Goal: Task Accomplishment & Management: Manage account settings

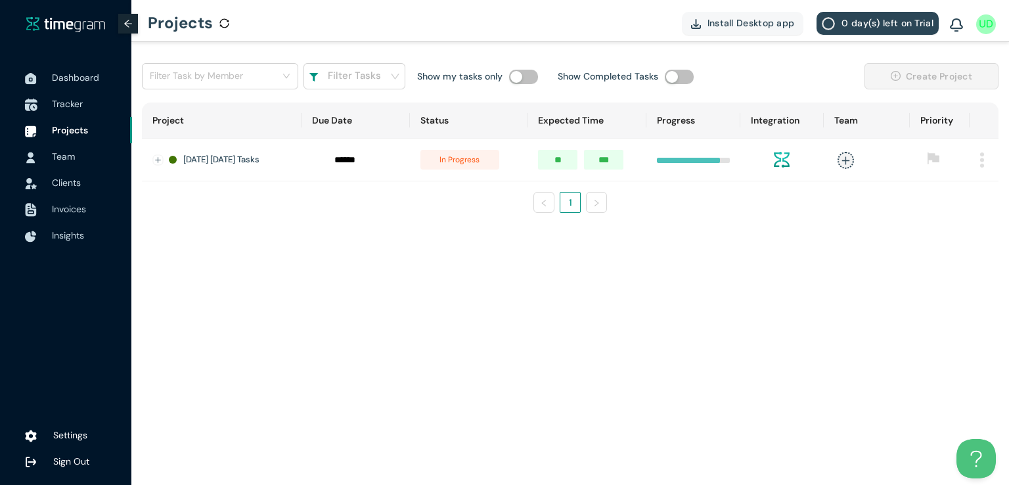
click at [65, 103] on span "Tracker" at bounding box center [67, 104] width 31 height 12
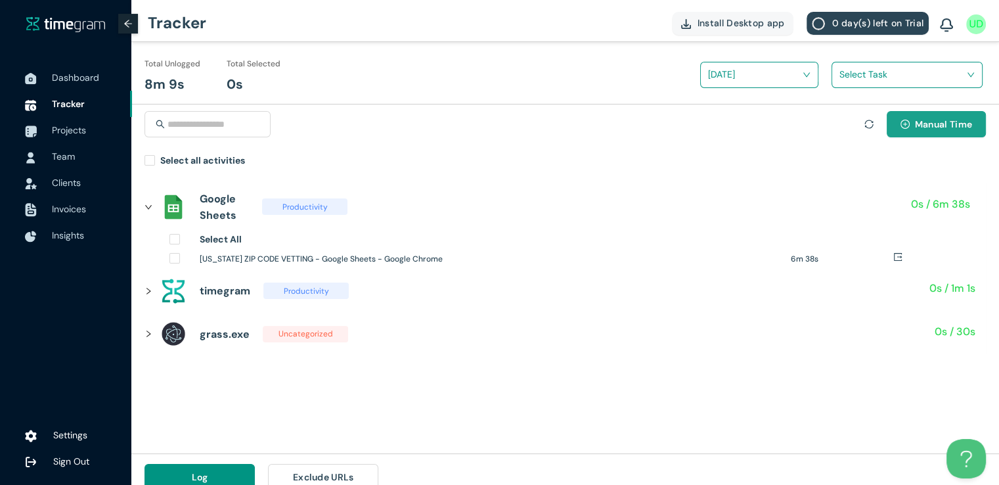
click at [925, 126] on span "Manual Time" at bounding box center [943, 124] width 57 height 14
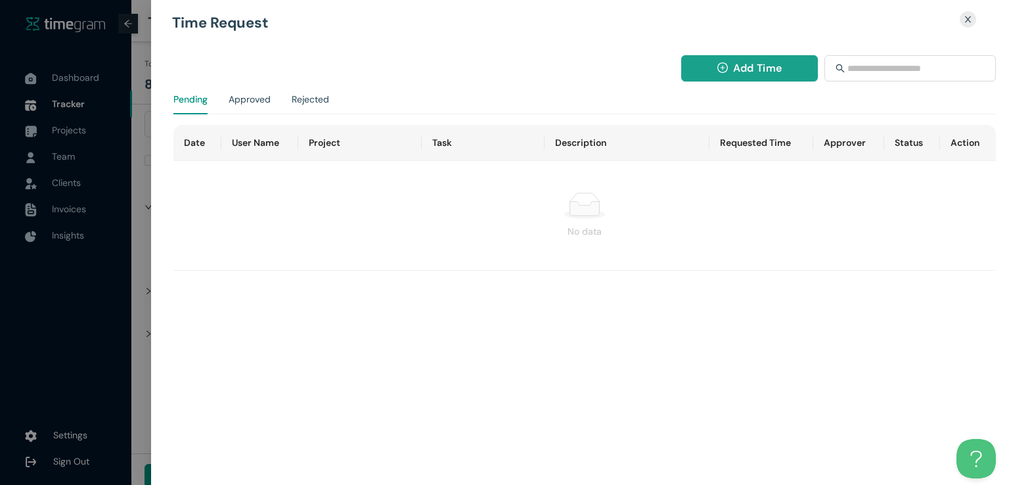
drag, startPoint x: 729, startPoint y: 49, endPoint x: 736, endPoint y: 64, distance: 16.5
click at [736, 64] on div "Add Time Pending Approved Rejected Date User Name Project Task Description Requ…" at bounding box center [588, 238] width 842 height 406
click at [736, 64] on span "Add Time" at bounding box center [757, 68] width 49 height 16
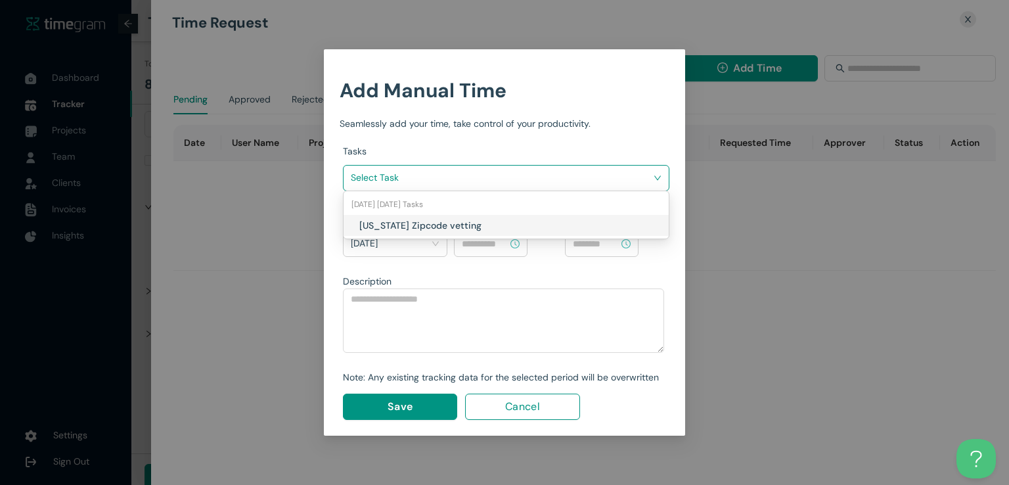
click at [579, 179] on input "search" at bounding box center [501, 177] width 301 height 20
click at [494, 227] on h1 "[US_STATE] Zipcode vetting" at bounding box center [436, 225] width 154 height 14
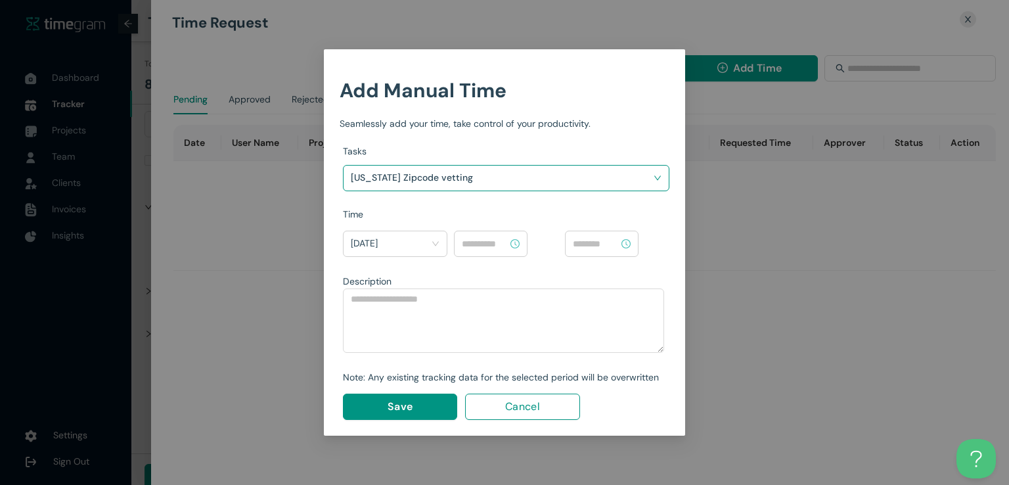
click at [499, 241] on input at bounding box center [485, 243] width 46 height 14
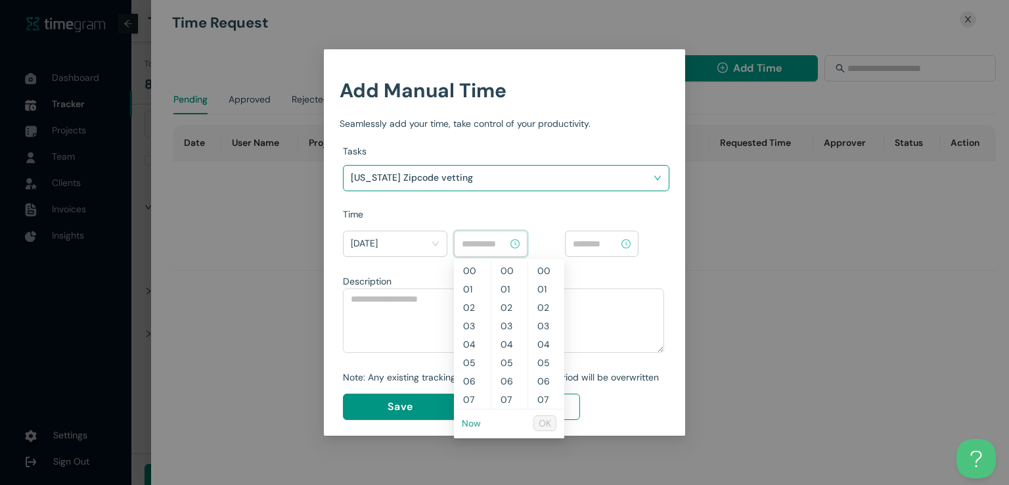
click at [467, 419] on link "Now" at bounding box center [471, 423] width 19 height 12
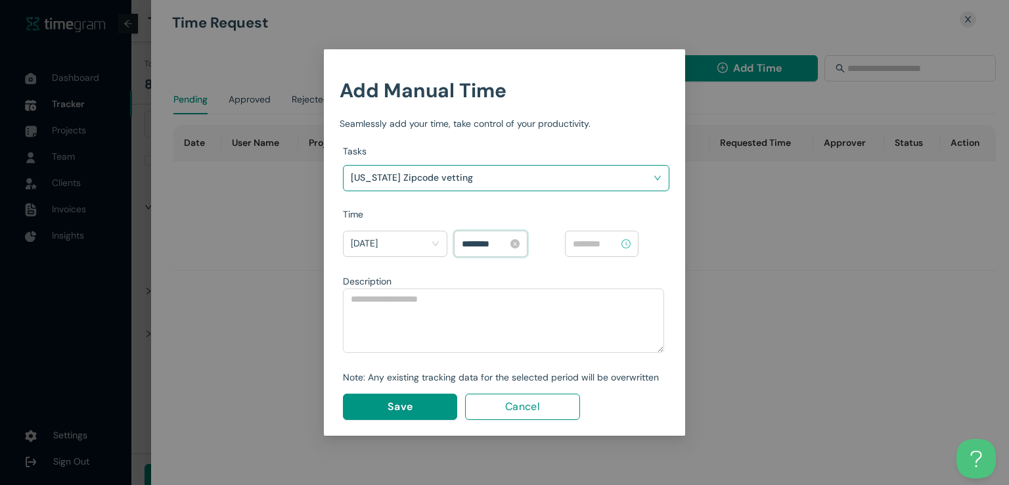
click at [481, 241] on input "********" at bounding box center [485, 243] width 46 height 14
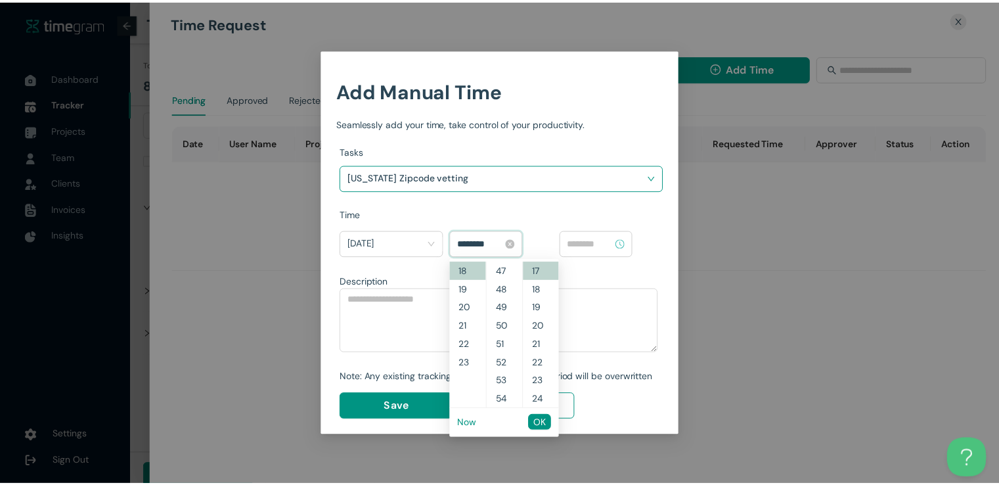
scroll to position [552, 0]
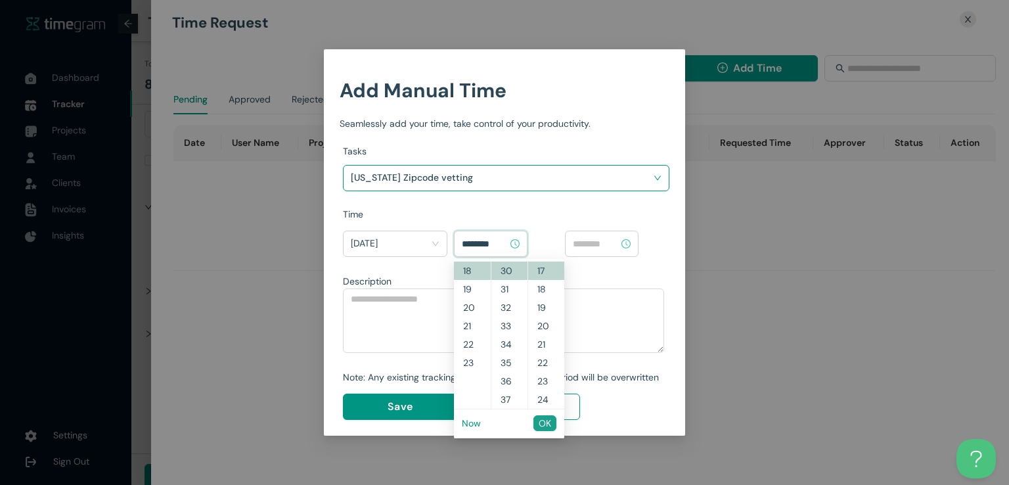
click at [546, 424] on span "OK" at bounding box center [545, 423] width 12 height 14
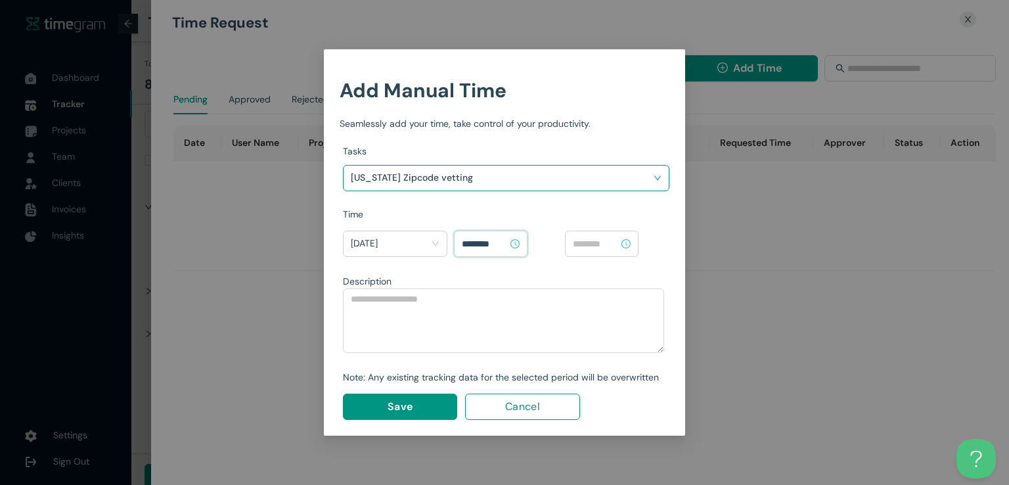
type input "********"
click at [597, 244] on input at bounding box center [596, 243] width 46 height 14
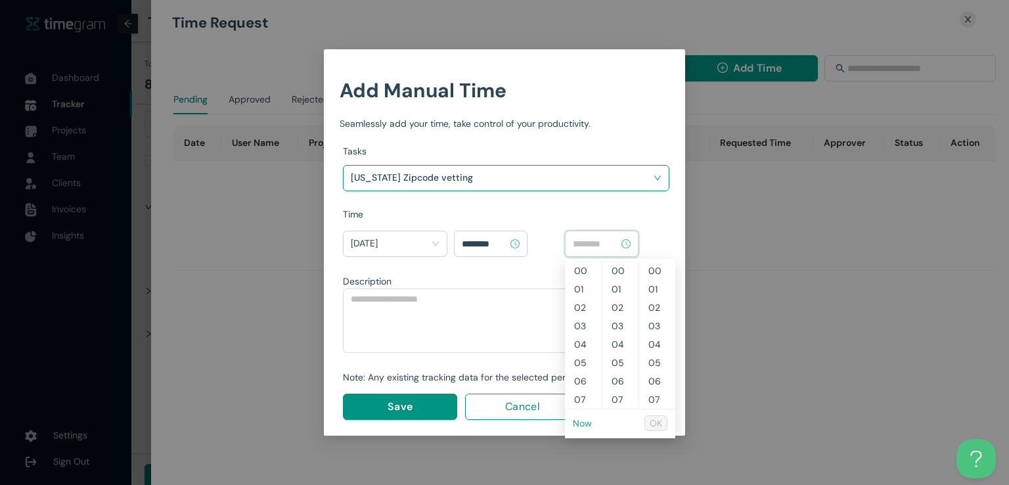
click at [580, 424] on link "Now" at bounding box center [582, 423] width 19 height 12
type input "********"
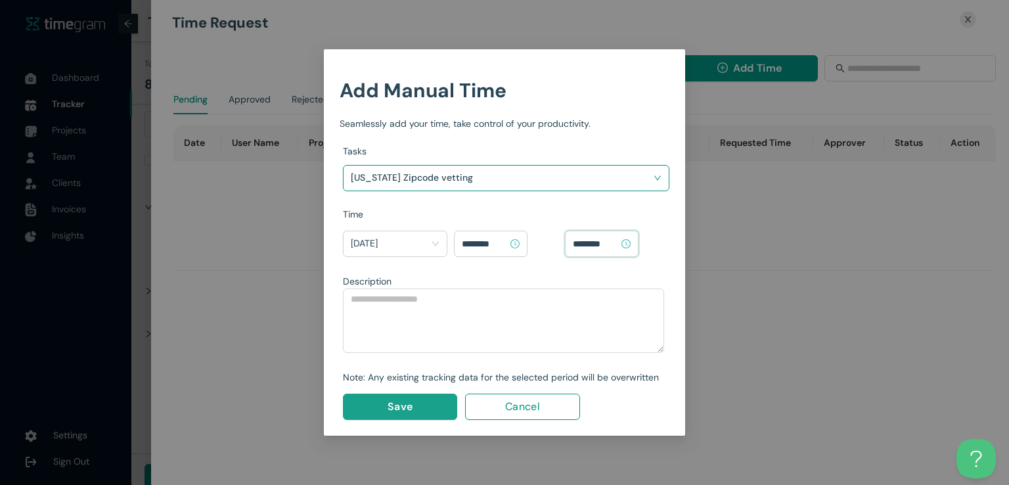
click at [394, 410] on span "Save" at bounding box center [399, 406] width 25 height 16
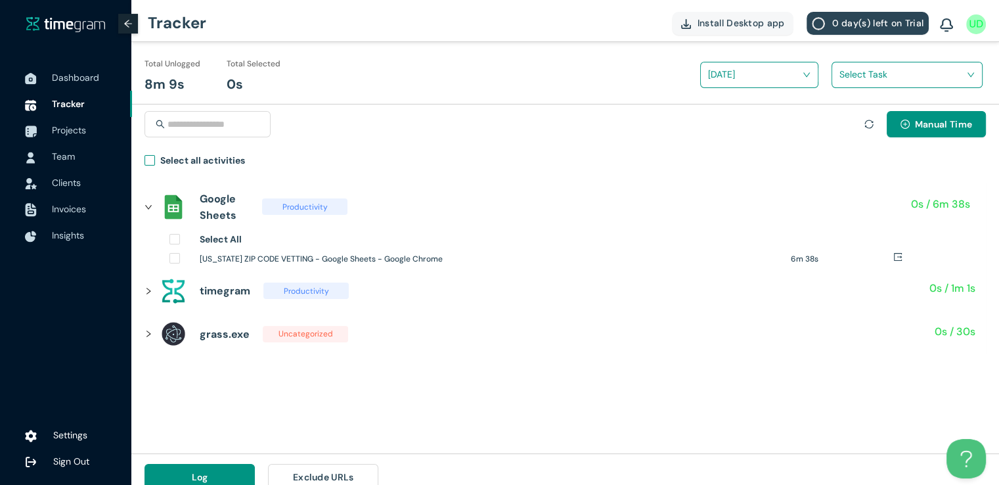
click at [160, 162] on h1 "Select all activities" at bounding box center [202, 160] width 85 height 14
click at [847, 85] on span at bounding box center [902, 74] width 126 height 21
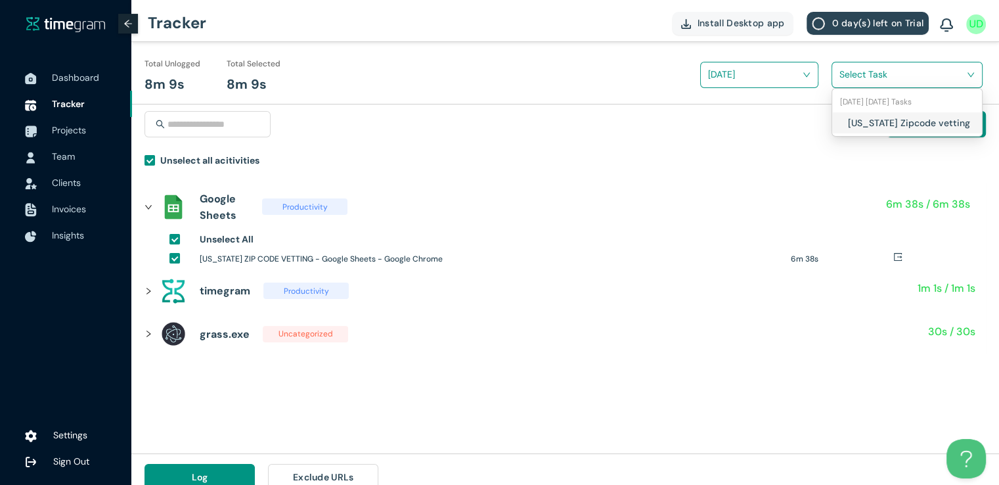
click at [849, 70] on input "search" at bounding box center [902, 74] width 126 height 20
click at [838, 123] on div "[US_STATE] Zipcode vetting" at bounding box center [907, 122] width 150 height 21
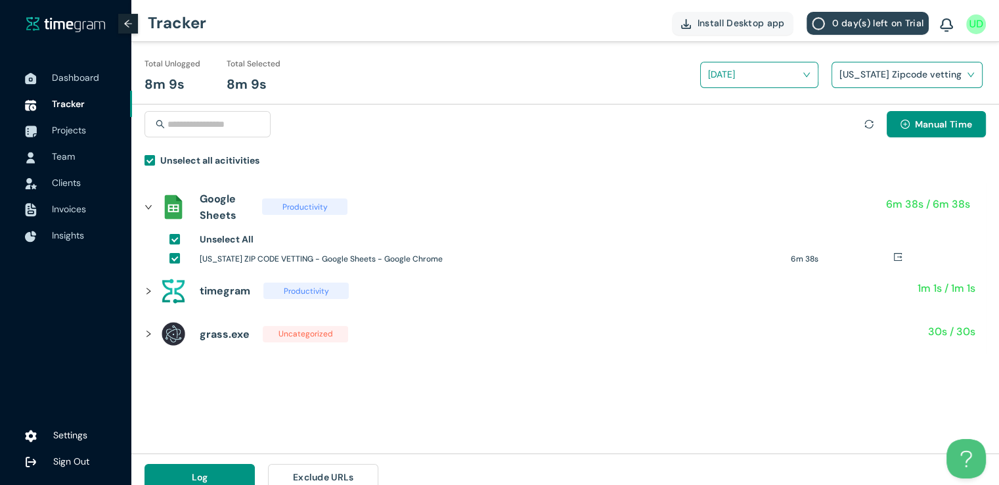
scroll to position [15, 0]
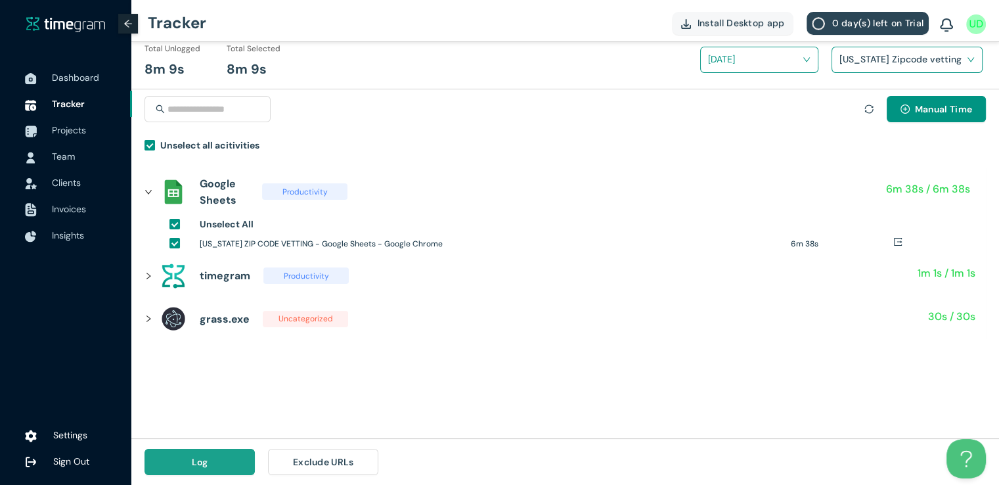
click at [211, 455] on button "Log" at bounding box center [199, 462] width 110 height 26
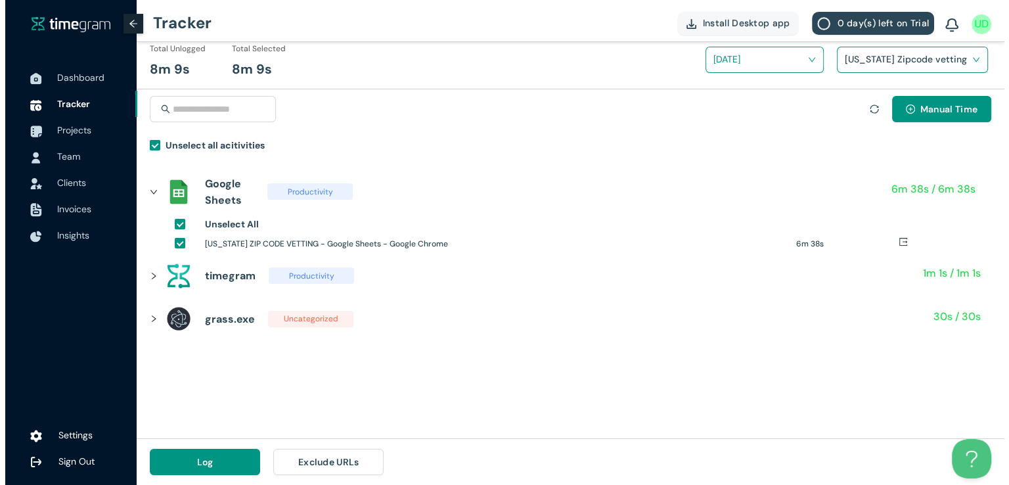
scroll to position [0, 0]
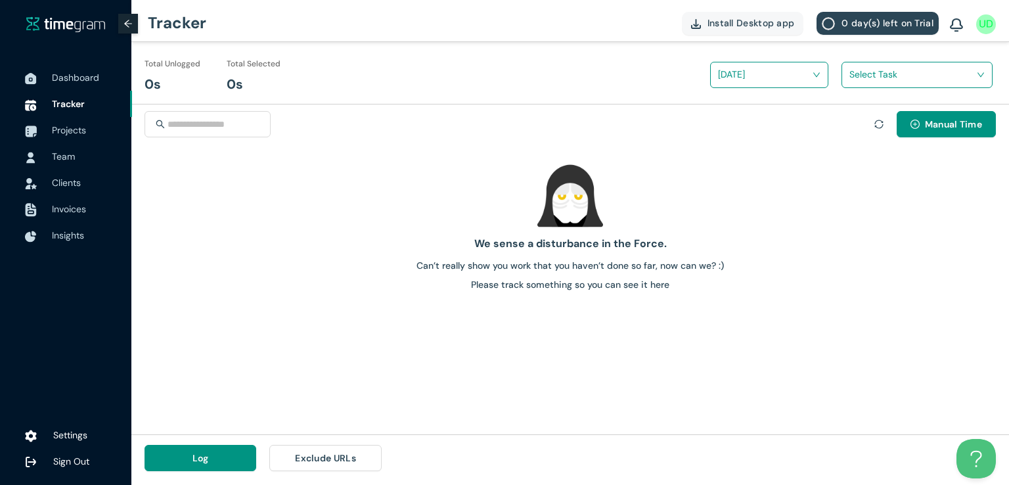
click at [654, 261] on h1 "Can’t really show you work that you haven’t done so far, now can we? :)" at bounding box center [570, 265] width 867 height 14
click at [71, 131] on span "Projects" at bounding box center [69, 130] width 34 height 12
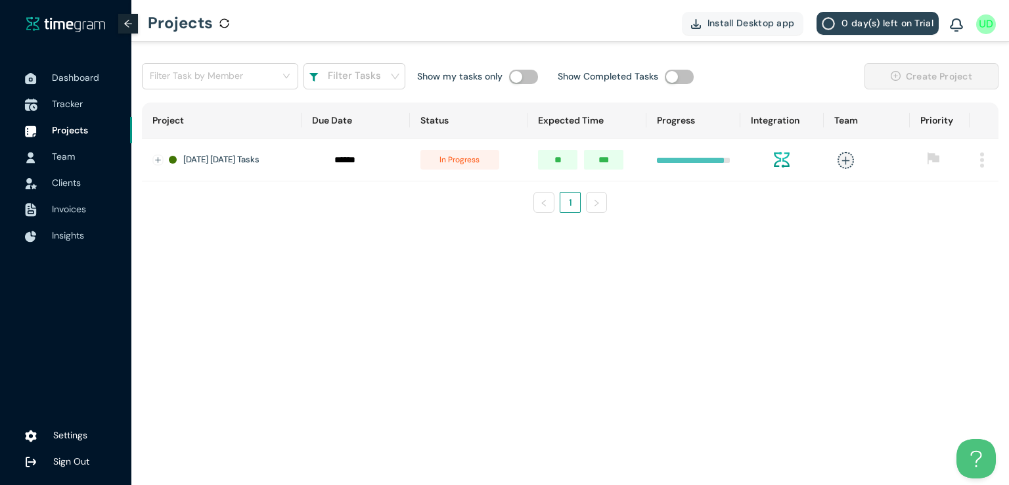
click at [60, 104] on span "Tracker" at bounding box center [67, 104] width 31 height 12
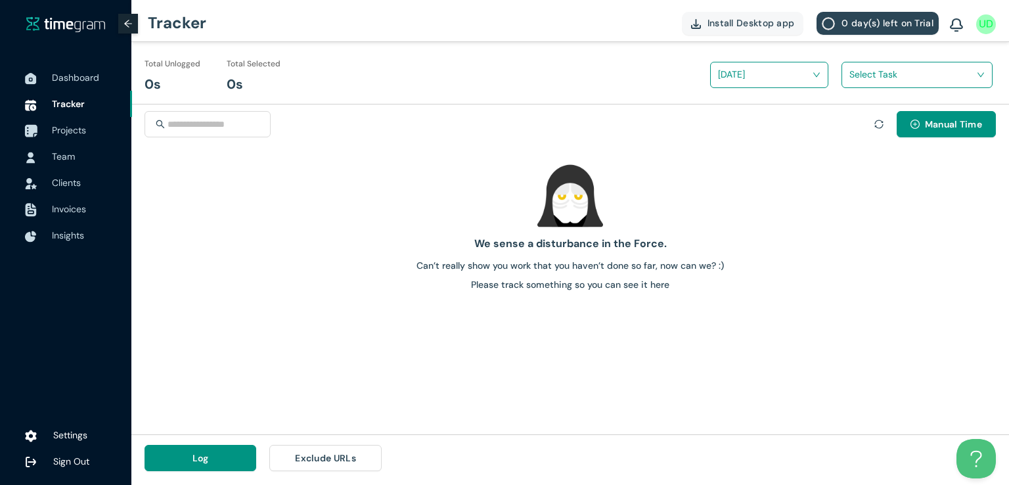
click at [81, 131] on span "Projects" at bounding box center [69, 130] width 34 height 12
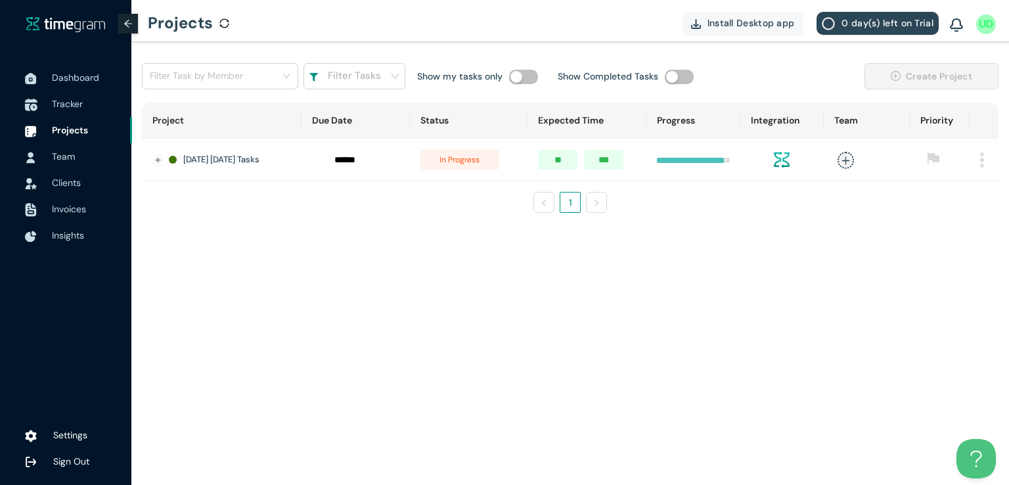
click at [58, 100] on span "Tracker" at bounding box center [67, 104] width 31 height 12
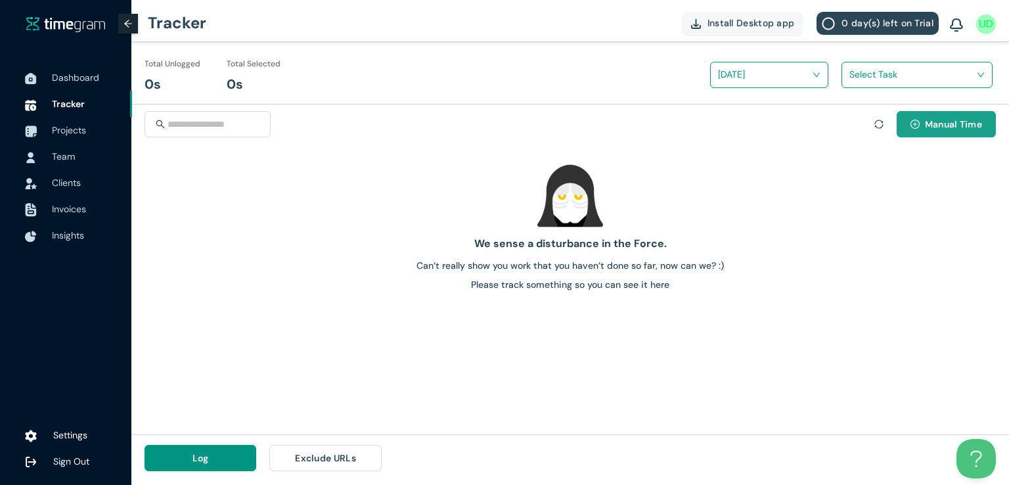
click at [945, 127] on span "Manual Time" at bounding box center [953, 124] width 57 height 14
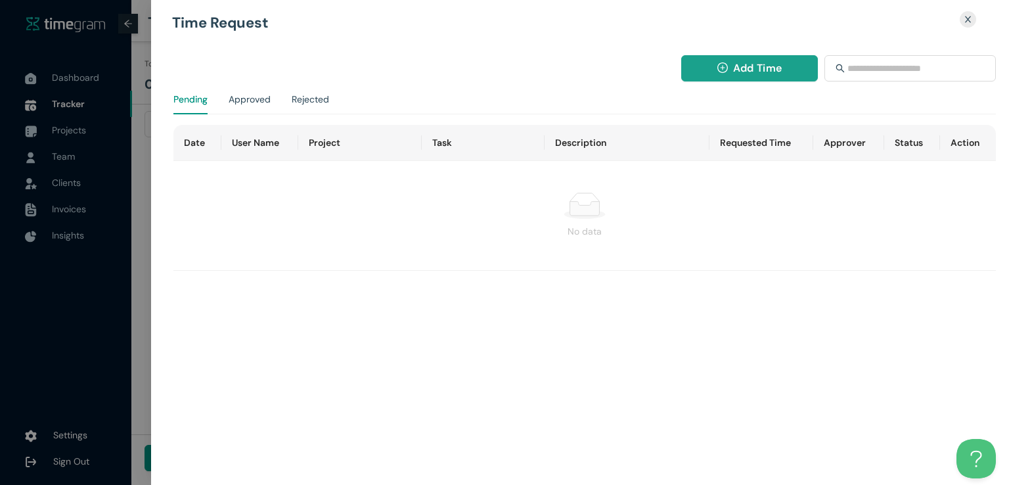
click at [762, 72] on span "Add Time" at bounding box center [757, 68] width 49 height 16
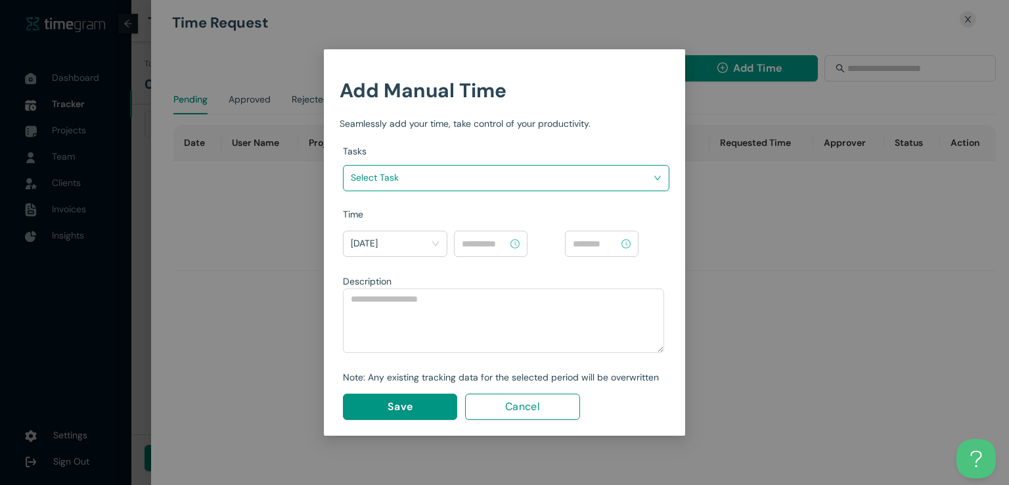
click at [571, 177] on input "search" at bounding box center [501, 177] width 301 height 20
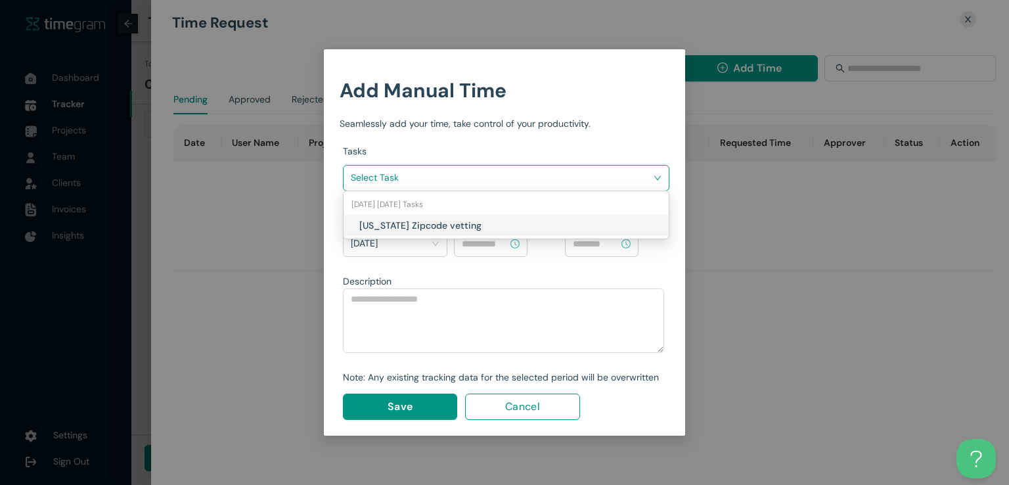
click at [491, 224] on h1 "[US_STATE] Zipcode vetting" at bounding box center [436, 225] width 154 height 14
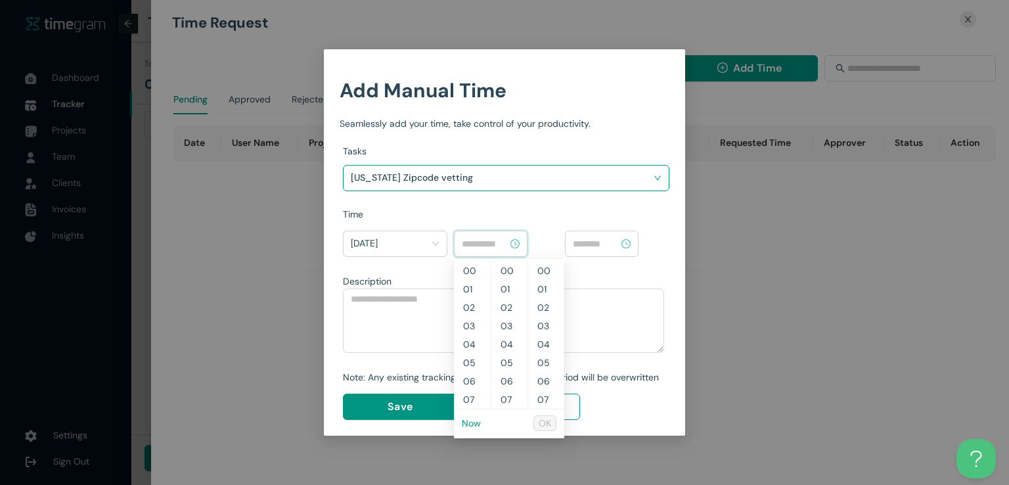
click at [491, 238] on input at bounding box center [485, 243] width 46 height 14
click at [472, 430] on li "Now" at bounding box center [471, 423] width 19 height 22
click at [473, 426] on link "Now" at bounding box center [471, 423] width 19 height 12
click at [483, 241] on input "********" at bounding box center [485, 243] width 46 height 14
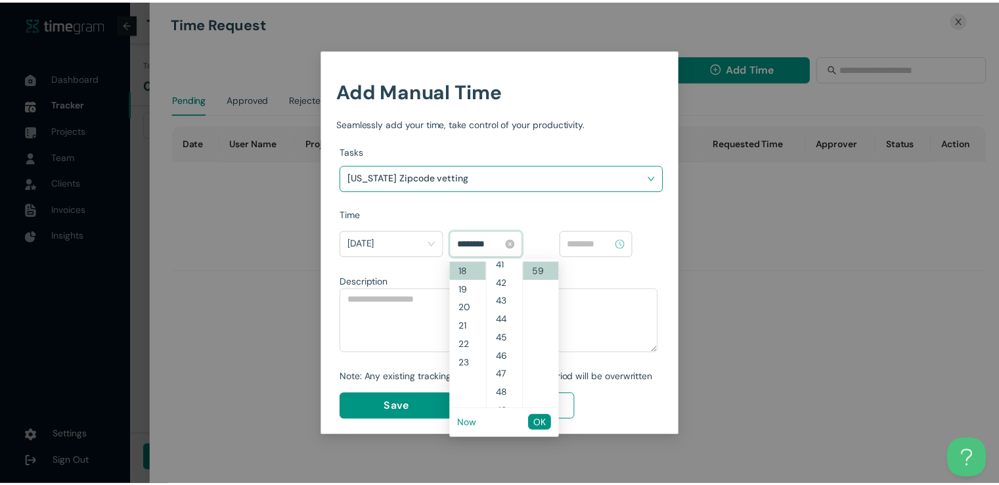
scroll to position [699, 0]
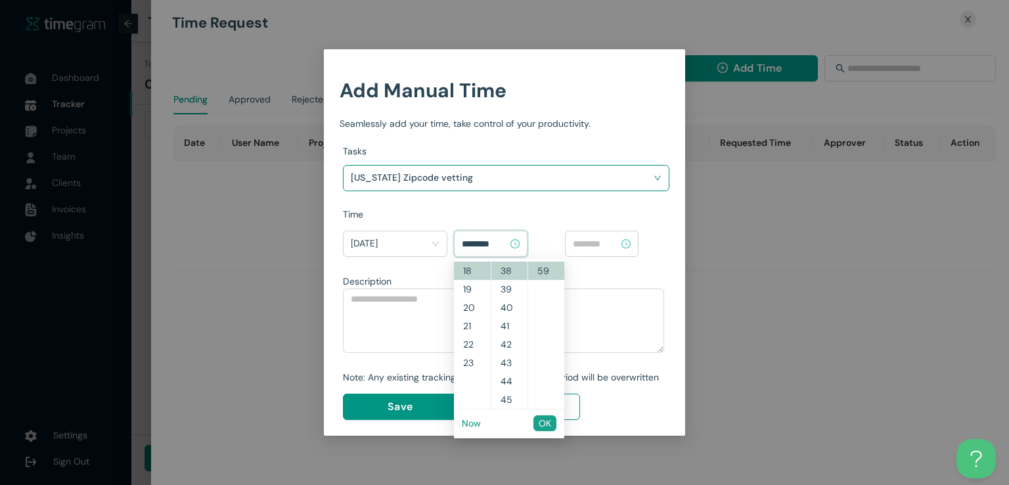
click at [541, 420] on span "OK" at bounding box center [545, 423] width 12 height 14
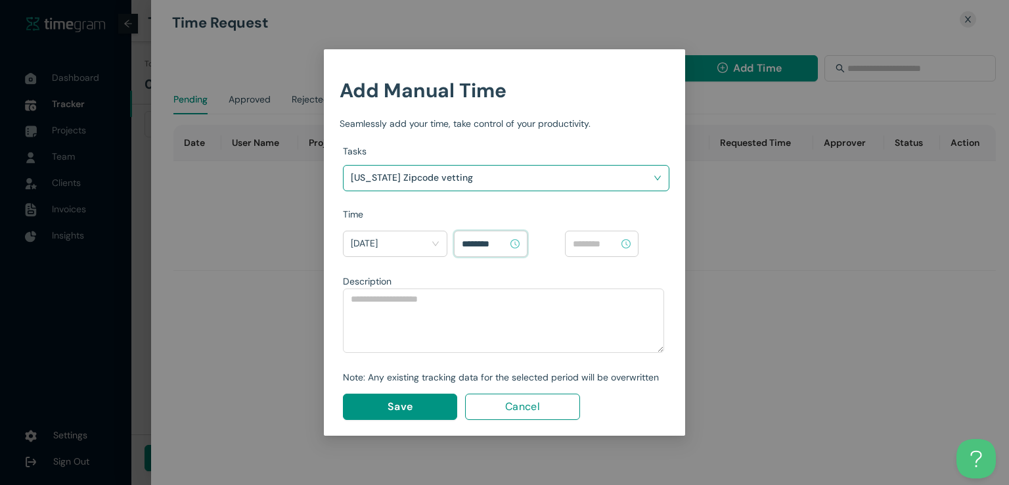
type input "********"
click at [599, 247] on input at bounding box center [596, 243] width 46 height 14
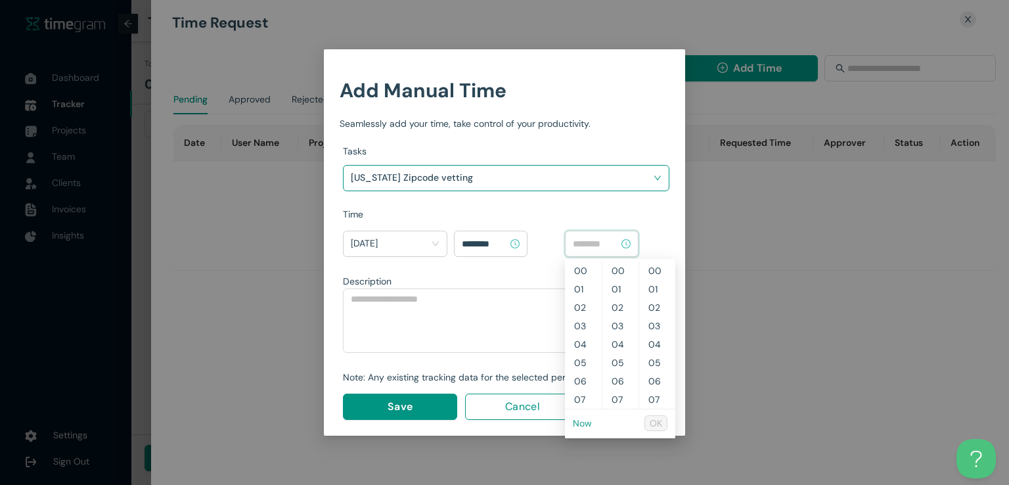
click at [582, 423] on link "Now" at bounding box center [582, 423] width 19 height 12
type input "********"
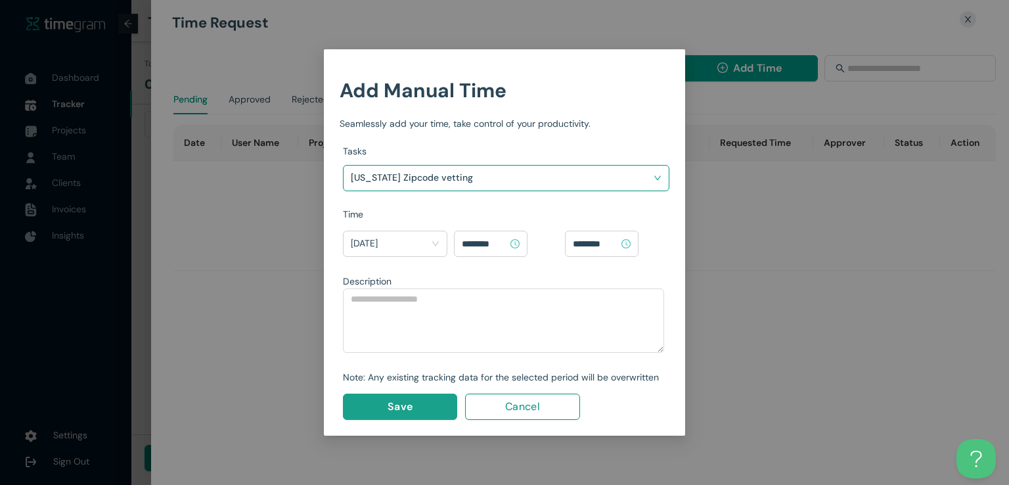
click at [415, 409] on button "Save" at bounding box center [400, 406] width 114 height 26
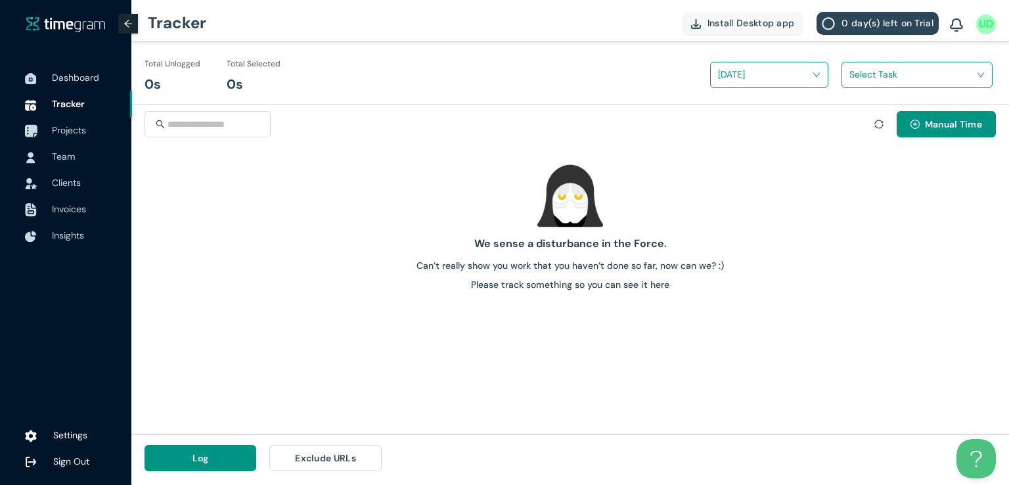
click at [64, 129] on span "Projects" at bounding box center [69, 130] width 34 height 12
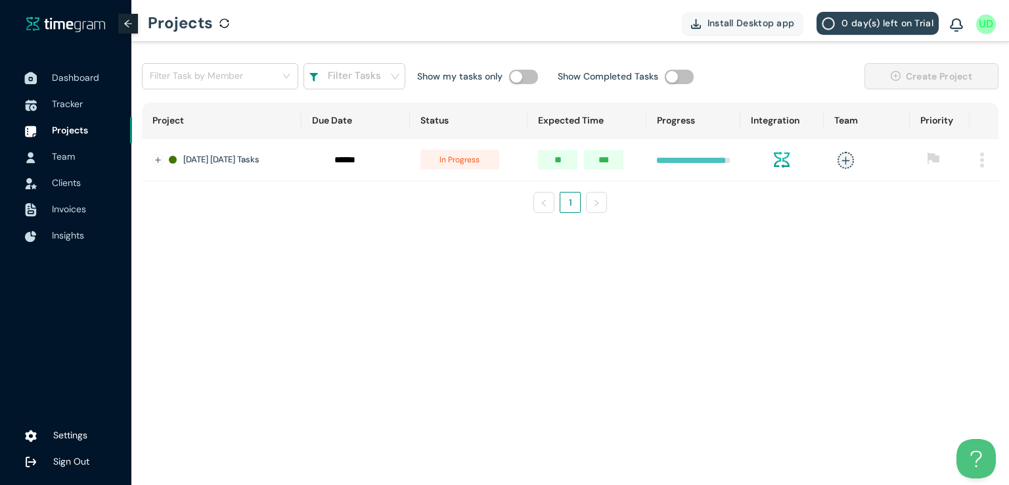
click at [75, 77] on span "Dashboard" at bounding box center [75, 78] width 47 height 12
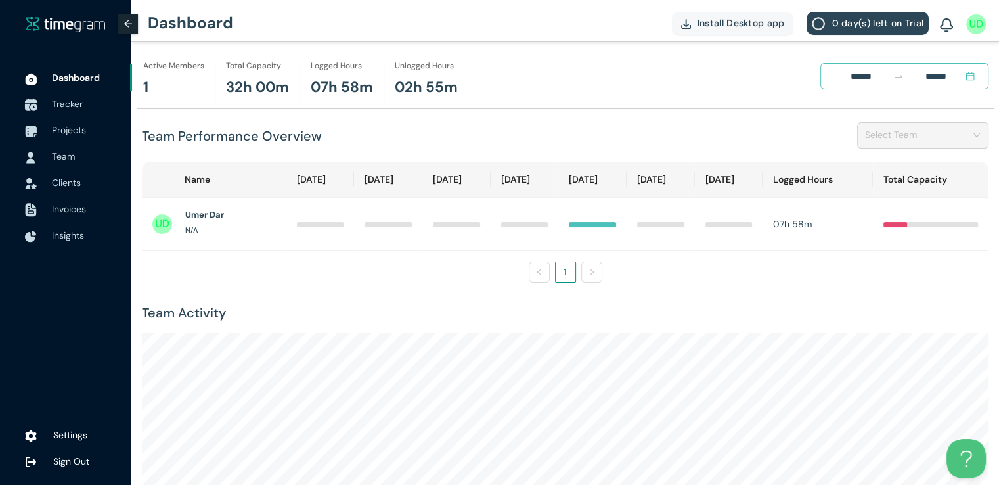
click at [63, 109] on span "Tracker" at bounding box center [67, 104] width 31 height 12
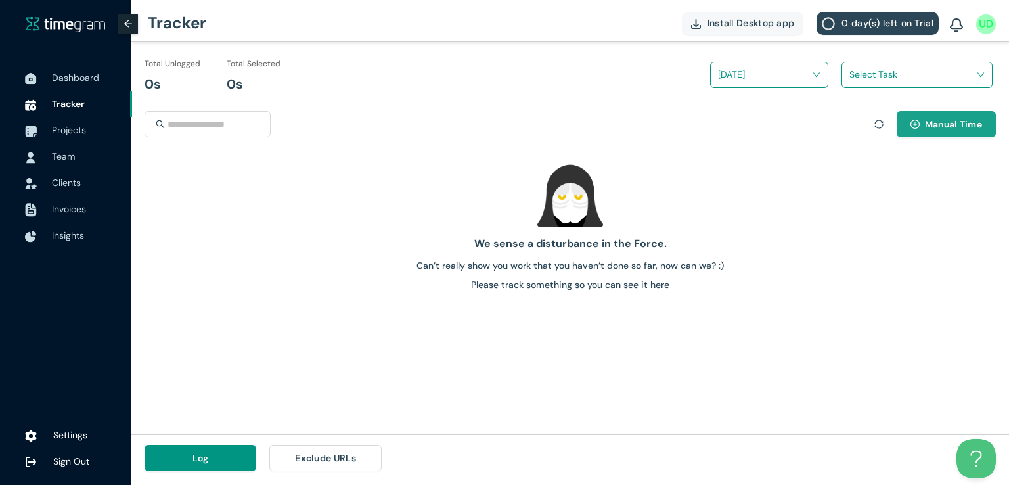
click at [919, 125] on button "Manual Time" at bounding box center [945, 124] width 99 height 26
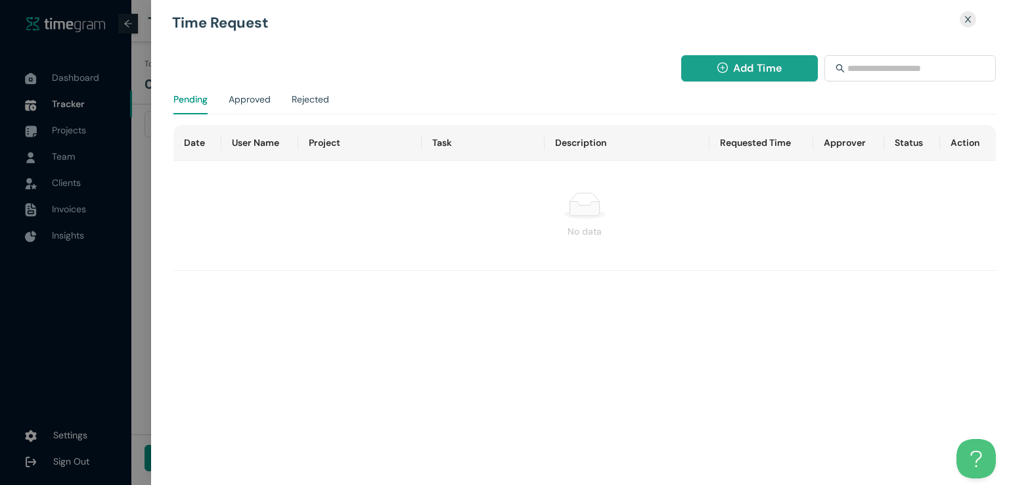
click at [728, 73] on button "Add Time" at bounding box center [749, 68] width 137 height 26
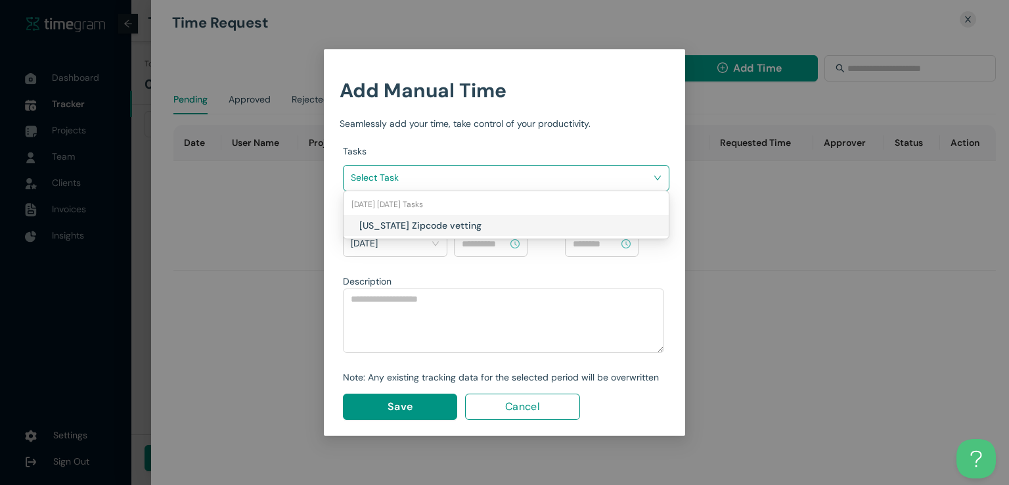
click at [581, 177] on input "search" at bounding box center [501, 177] width 301 height 20
click at [495, 223] on h1 "[US_STATE] Zipcode vetting" at bounding box center [436, 225] width 154 height 14
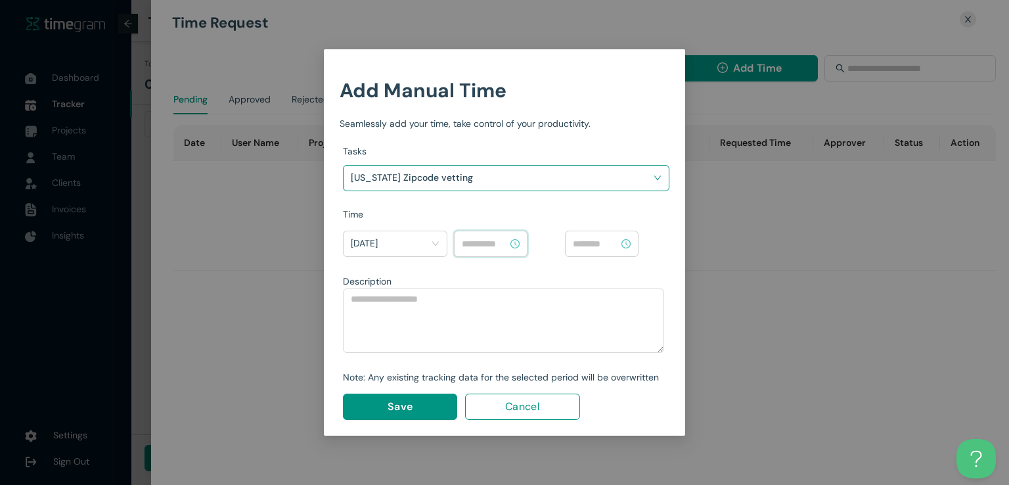
click at [485, 237] on input at bounding box center [485, 243] width 46 height 14
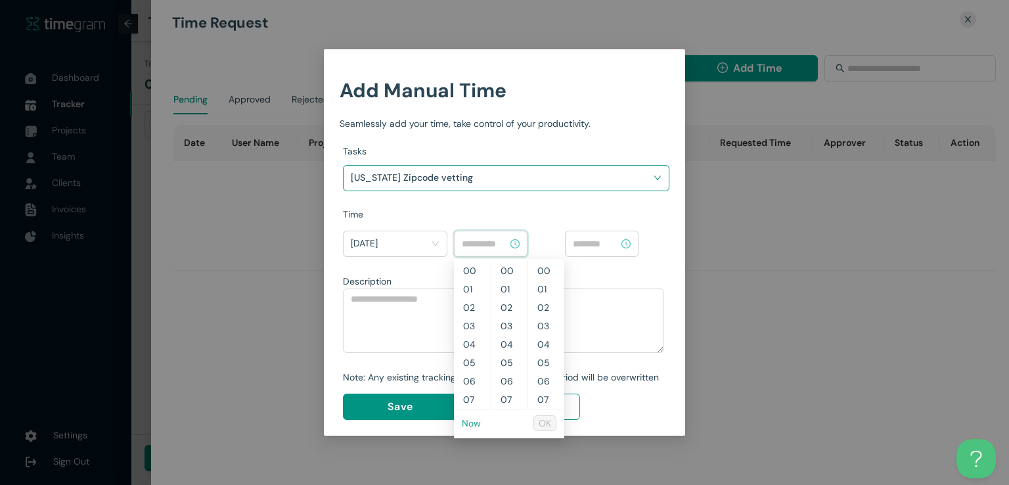
click at [473, 422] on link "Now" at bounding box center [471, 423] width 19 height 12
click at [481, 242] on input "********" at bounding box center [485, 243] width 46 height 14
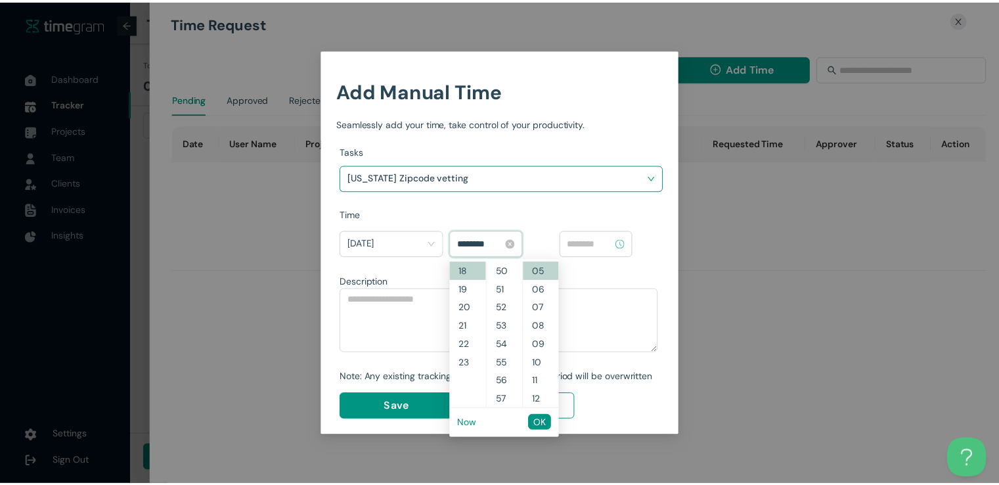
scroll to position [846, 0]
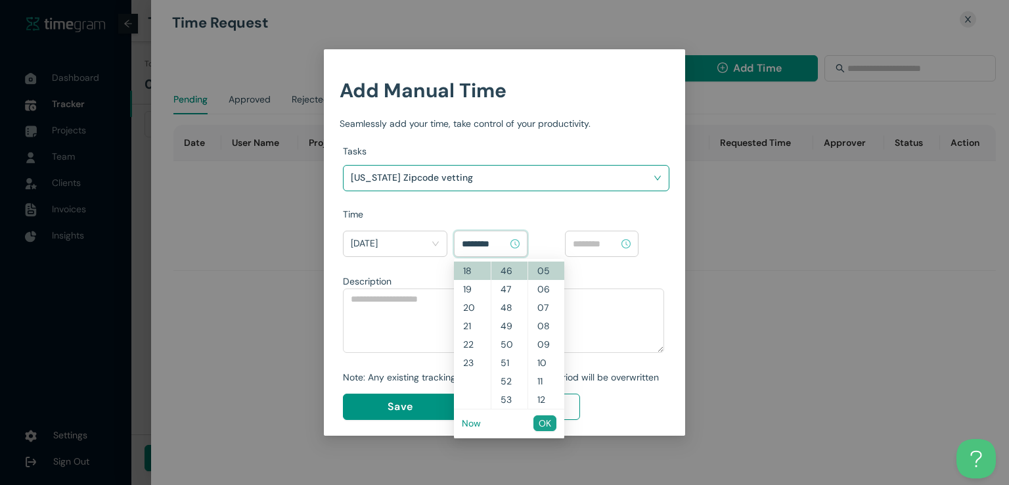
click at [544, 422] on span "OK" at bounding box center [545, 423] width 12 height 14
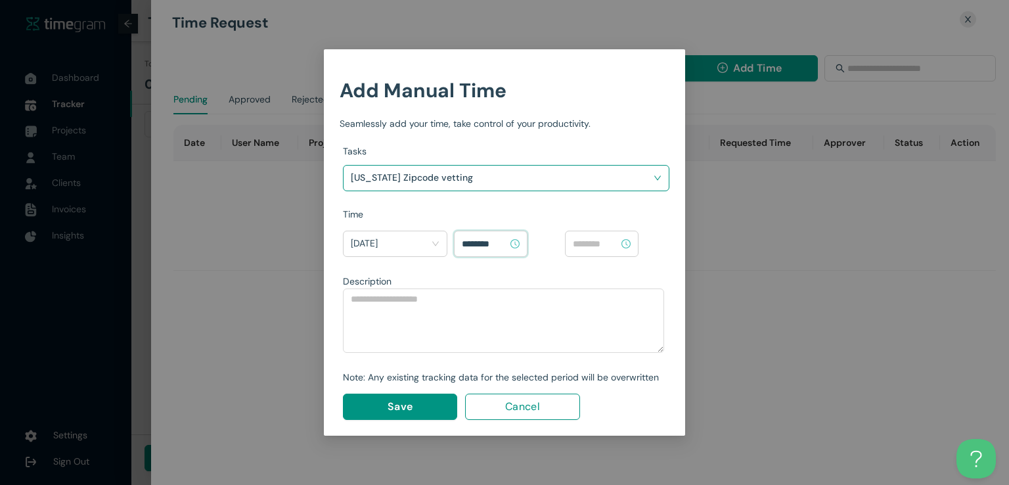
type input "********"
click at [597, 244] on input at bounding box center [596, 243] width 46 height 14
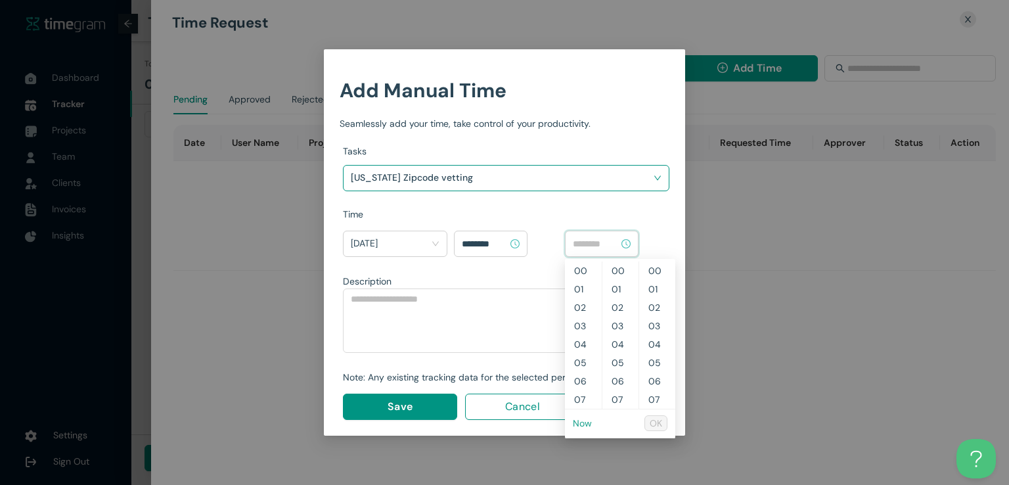
click at [579, 425] on link "Now" at bounding box center [582, 423] width 19 height 12
type input "********"
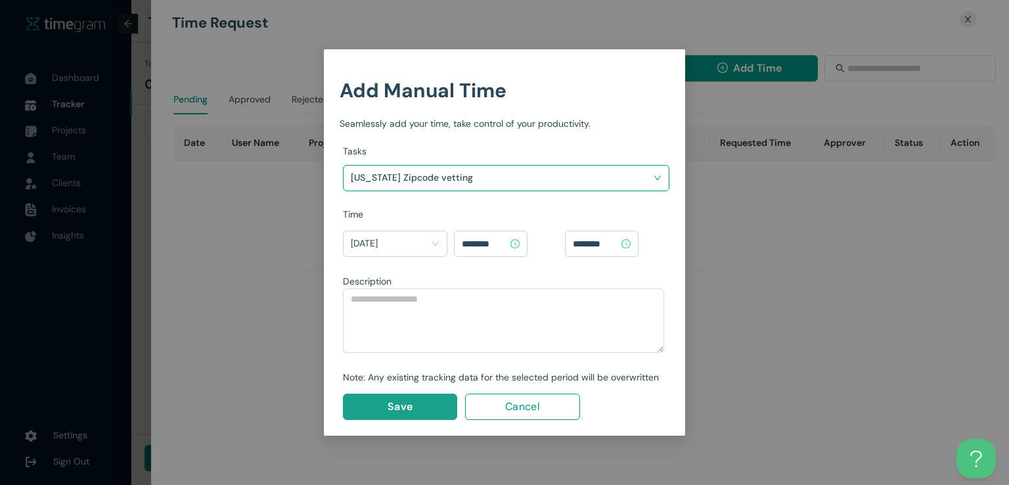
click at [410, 407] on span "Save" at bounding box center [399, 406] width 25 height 16
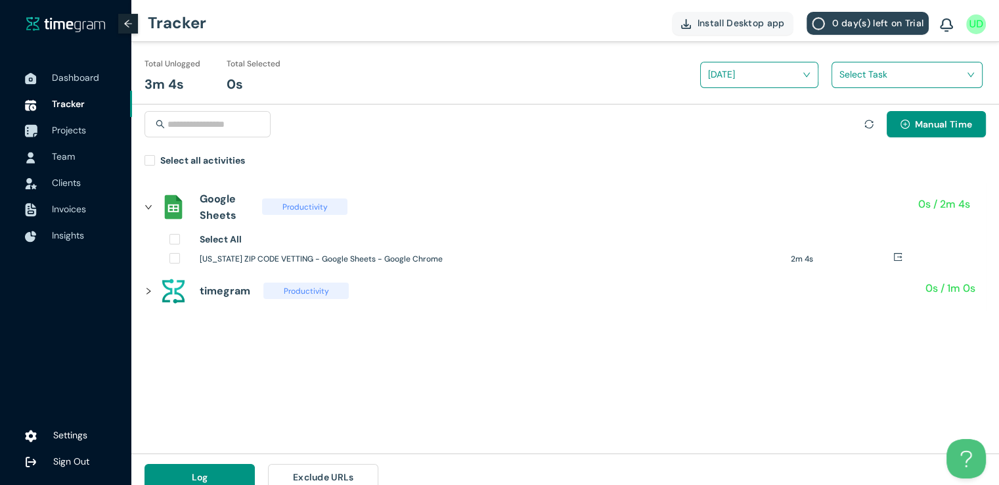
click at [60, 132] on span "Projects" at bounding box center [69, 130] width 34 height 12
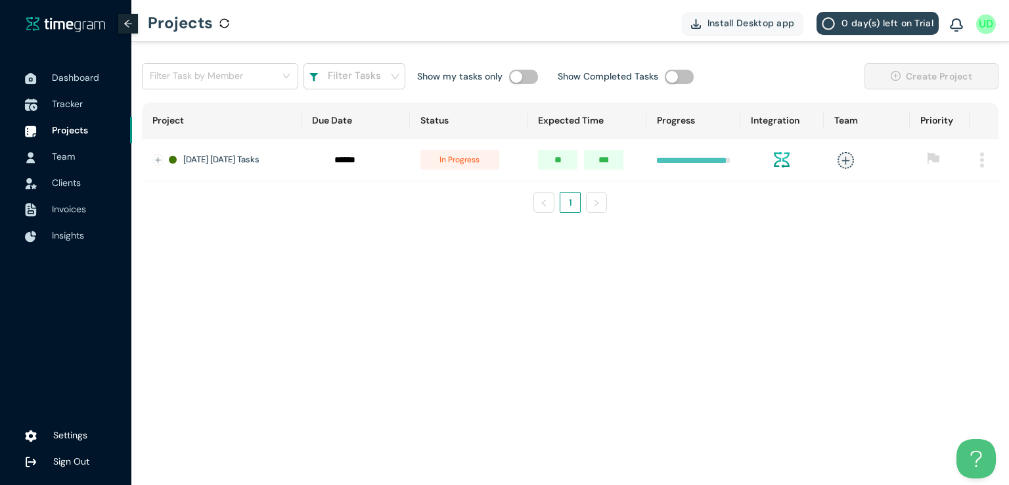
click at [67, 106] on span "Tracker" at bounding box center [67, 104] width 31 height 12
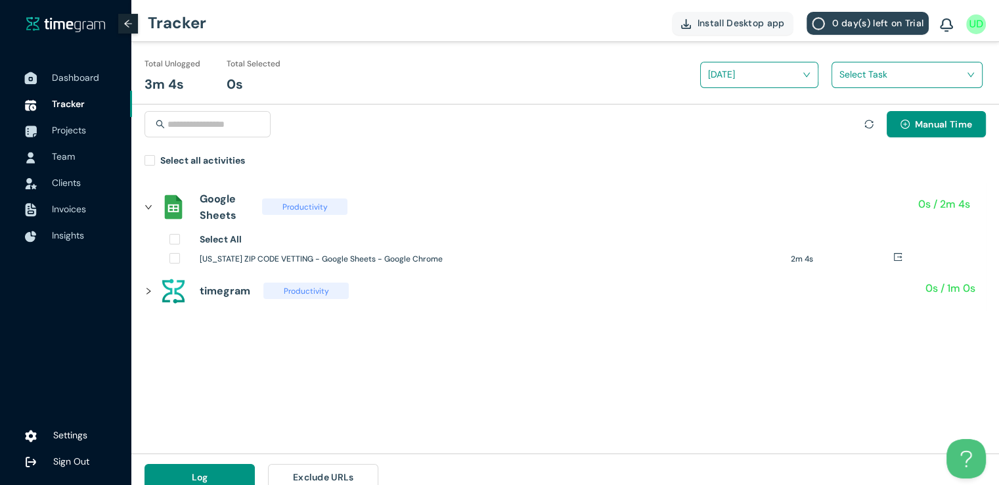
click at [65, 76] on span "Dashboard" at bounding box center [75, 78] width 47 height 12
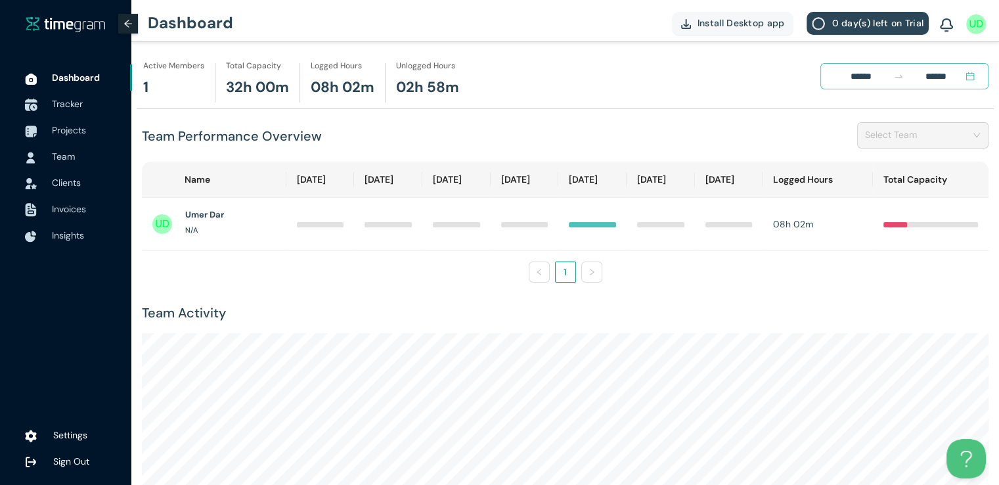
click at [47, 104] on li "Tracker" at bounding box center [66, 104] width 132 height 26
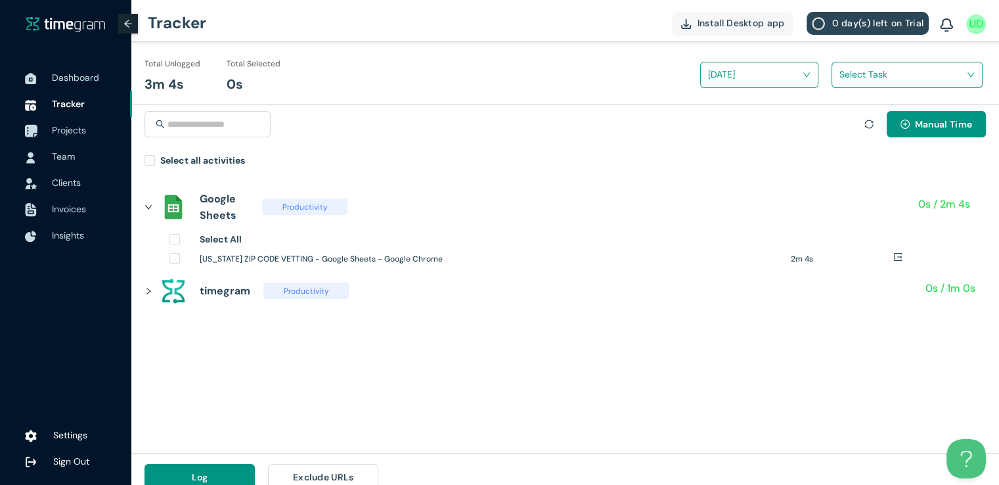
click at [69, 133] on span "Projects" at bounding box center [69, 130] width 34 height 12
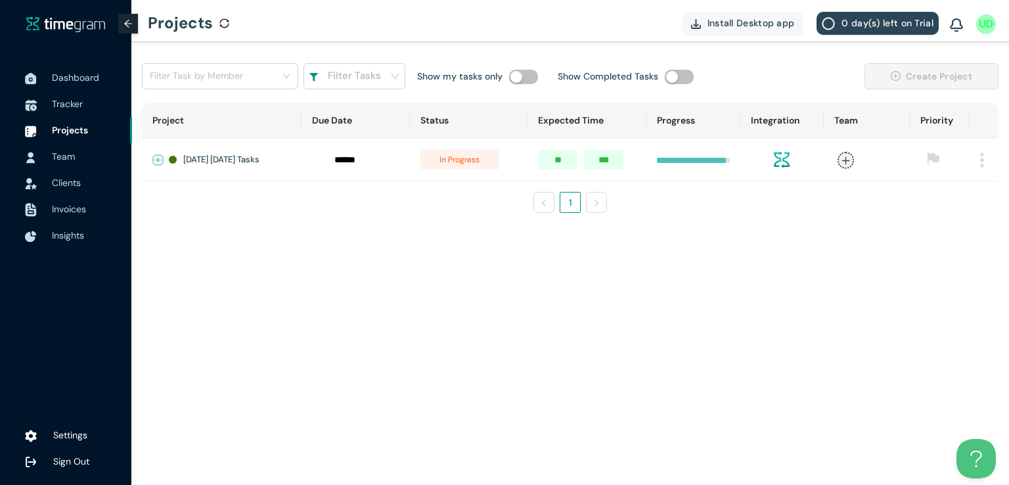
click at [156, 161] on button "Expand row" at bounding box center [158, 160] width 11 height 11
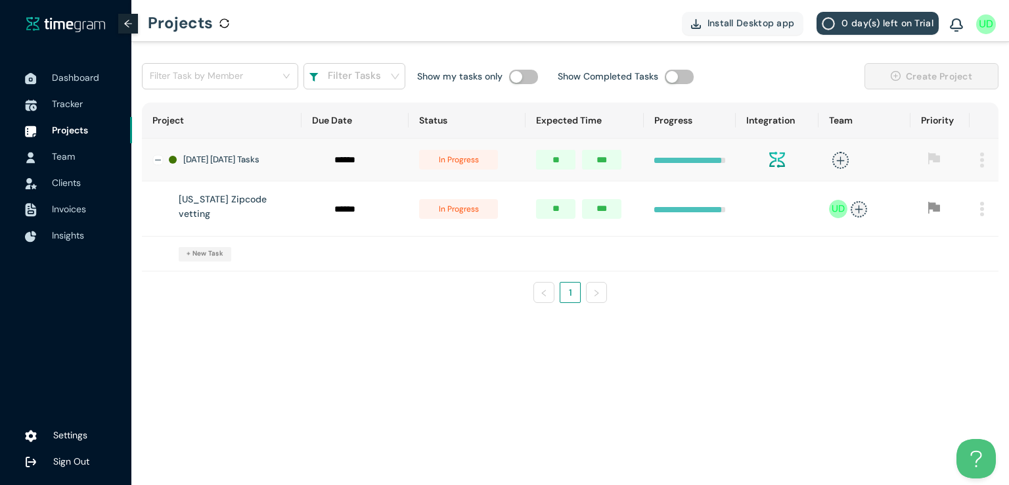
click at [460, 206] on span "in progress" at bounding box center [458, 209] width 79 height 20
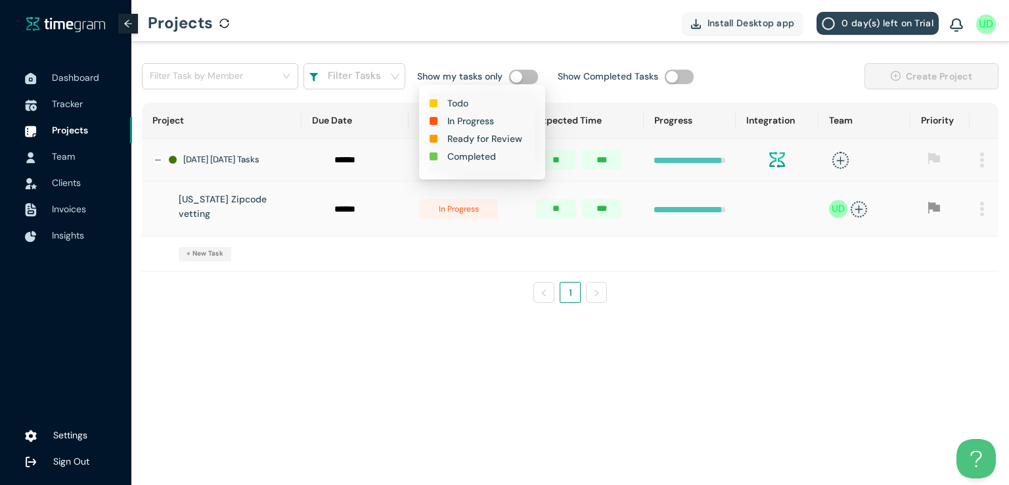
click at [472, 158] on h1 "Completed" at bounding box center [471, 156] width 49 height 14
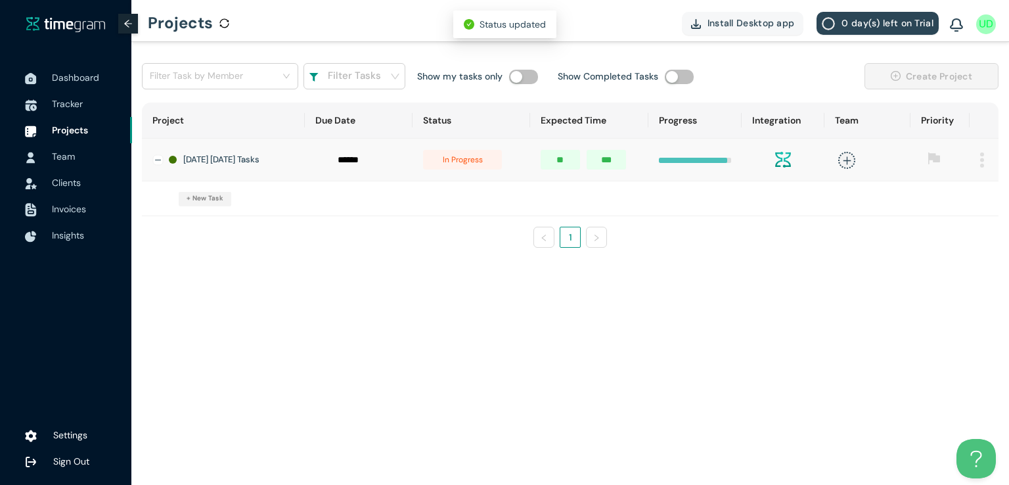
click at [470, 156] on span "in progress" at bounding box center [462, 160] width 79 height 20
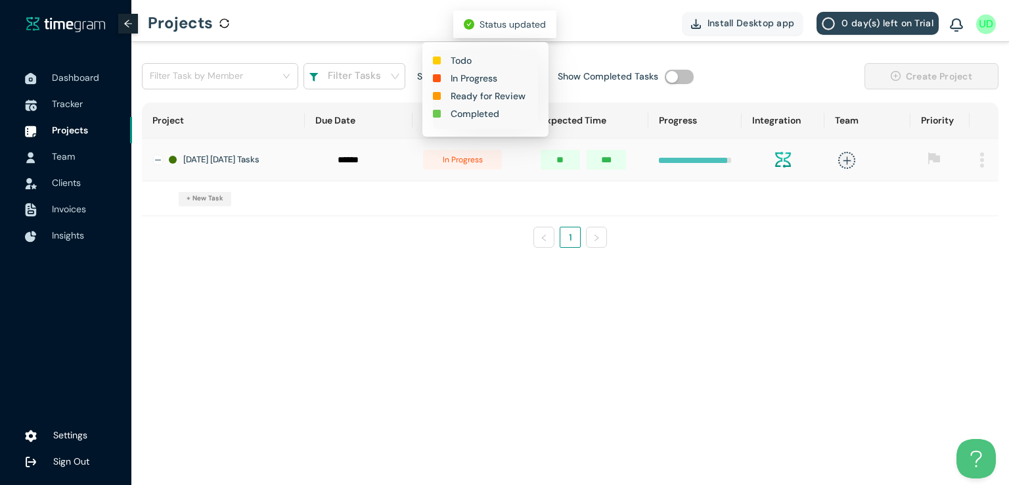
click at [476, 114] on h1 "Completed" at bounding box center [475, 113] width 49 height 14
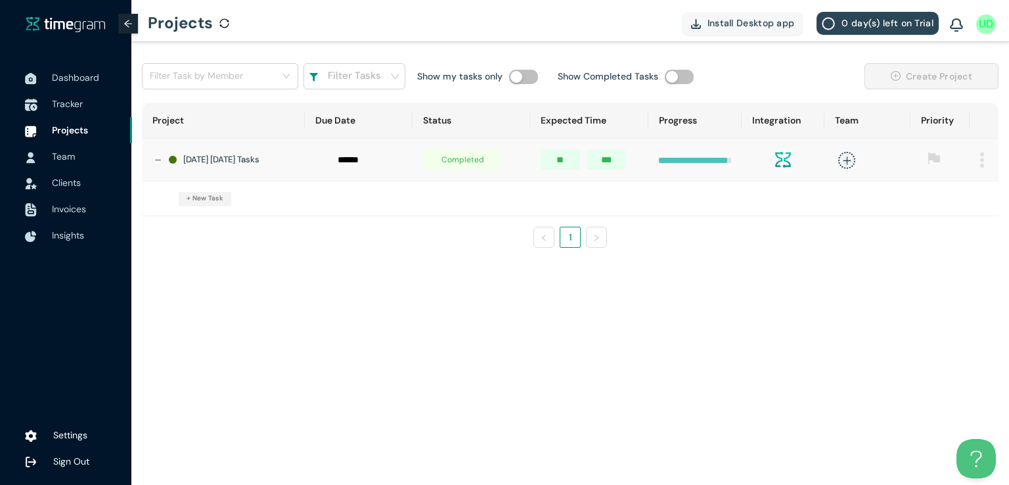
click at [58, 103] on span "Tracker" at bounding box center [67, 104] width 31 height 12
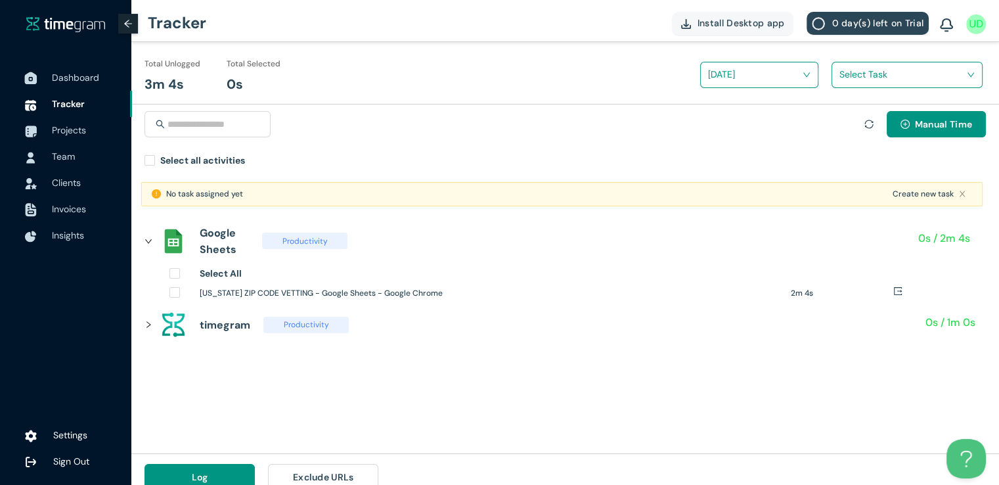
click at [74, 84] on span "Dashboard" at bounding box center [87, 77] width 70 height 26
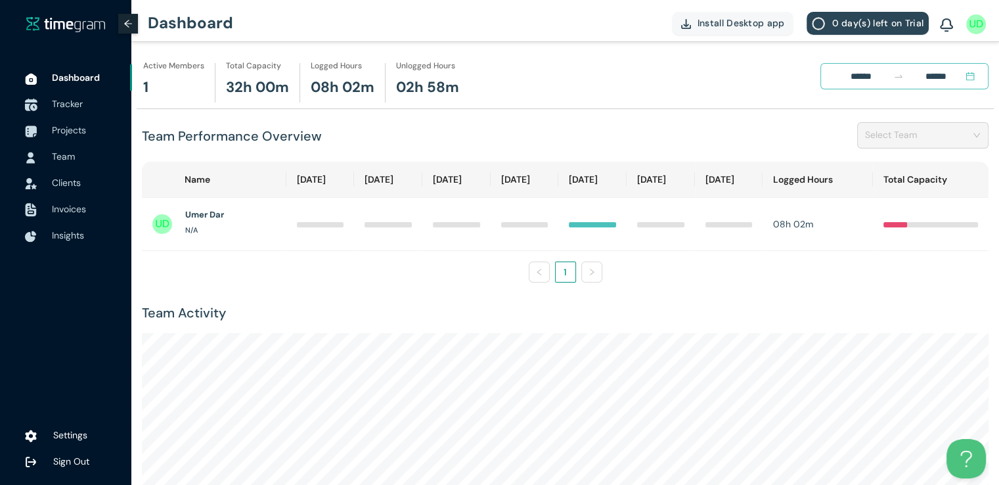
click at [70, 106] on span "Tracker" at bounding box center [67, 104] width 31 height 12
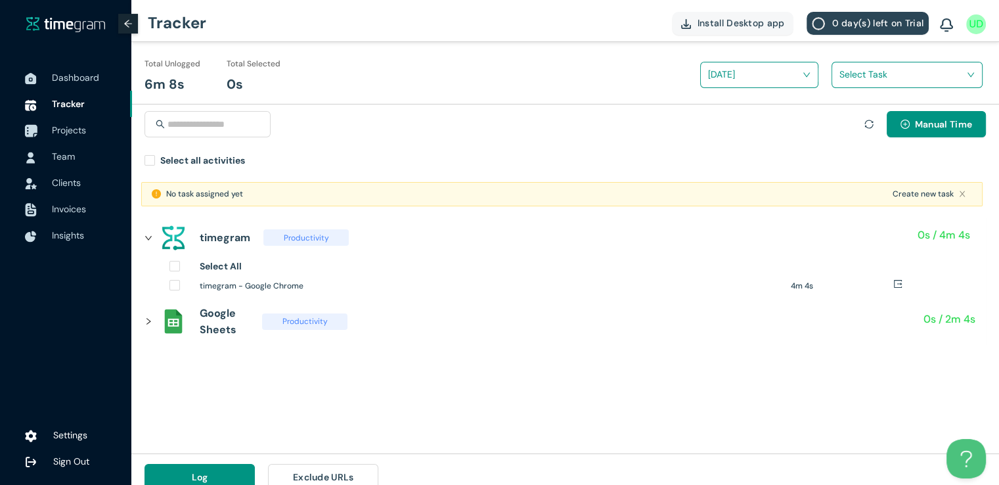
click at [79, 132] on span "Projects" at bounding box center [69, 130] width 34 height 12
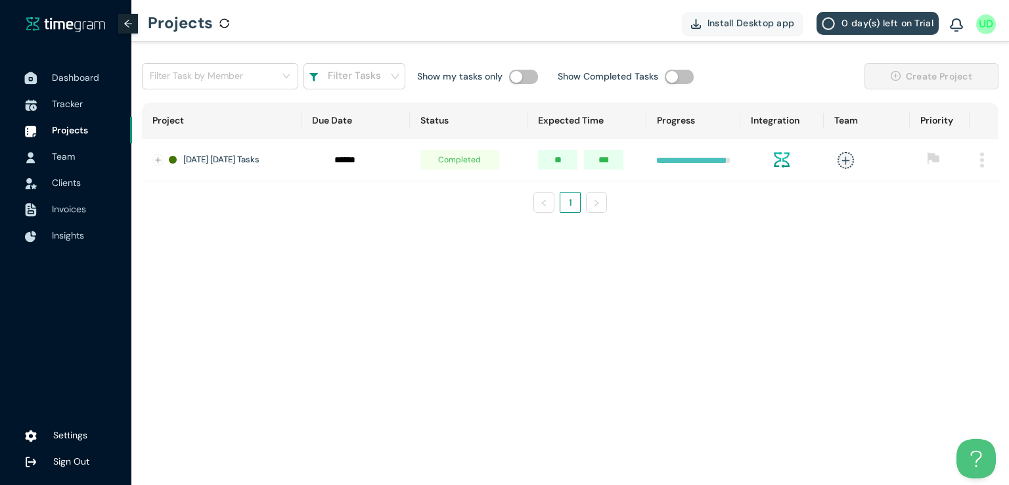
click at [79, 77] on span "Dashboard" at bounding box center [75, 78] width 47 height 12
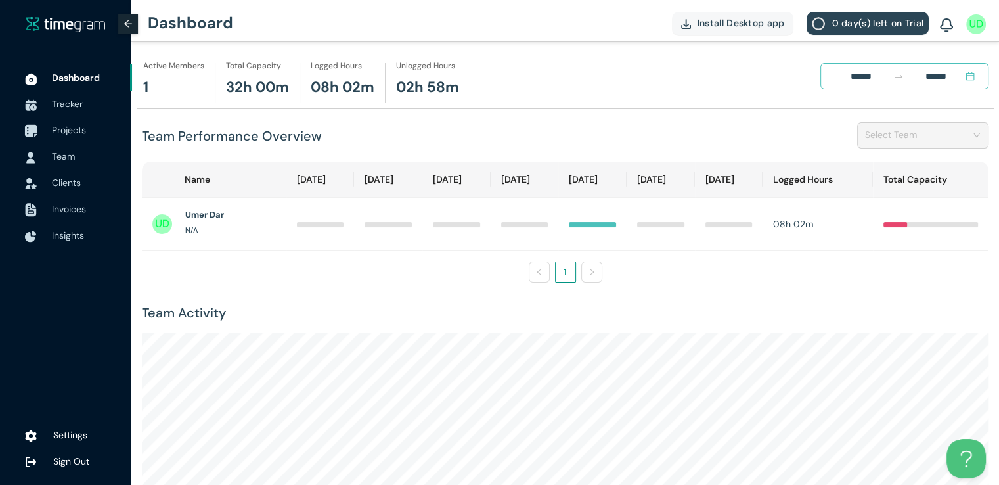
click at [63, 127] on span "Projects" at bounding box center [69, 130] width 34 height 12
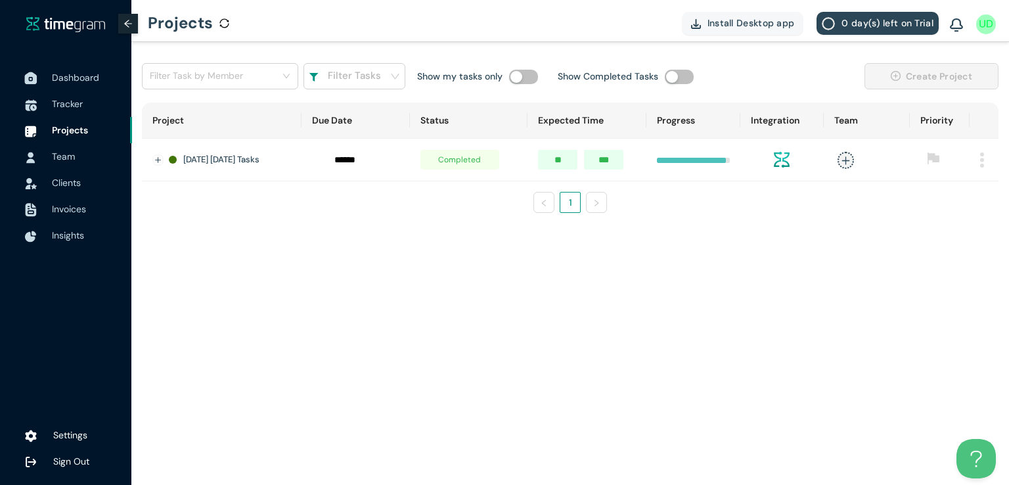
click at [62, 81] on span "Dashboard" at bounding box center [75, 78] width 47 height 12
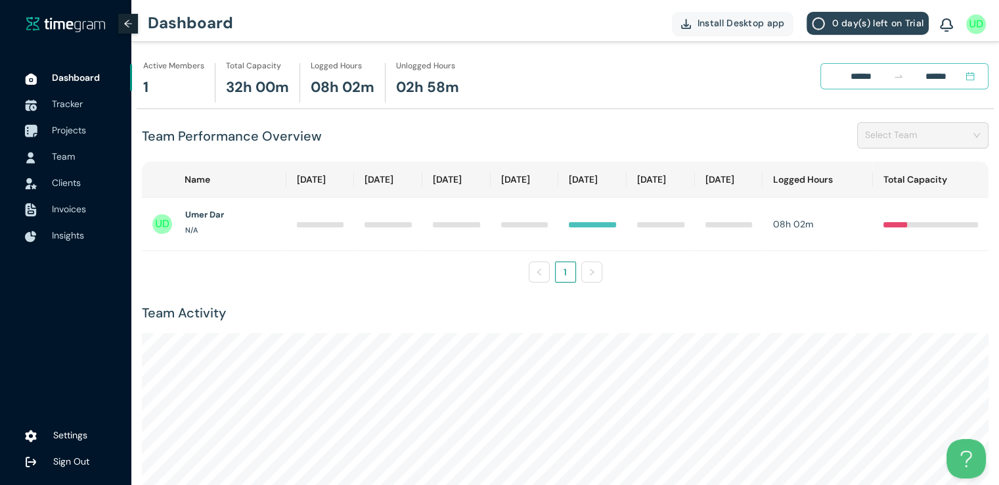
click at [69, 132] on span "Projects" at bounding box center [69, 130] width 34 height 12
